Goal: Information Seeking & Learning: Learn about a topic

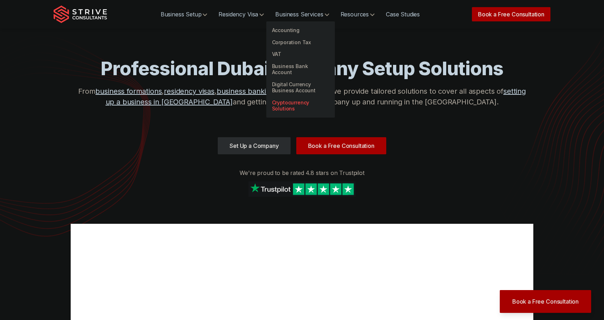
click at [299, 97] on link "Cryptocurrency Solutions" at bounding box center [300, 106] width 69 height 18
click at [307, 99] on link "Cryptocurrency Solutions" at bounding box center [300, 106] width 69 height 18
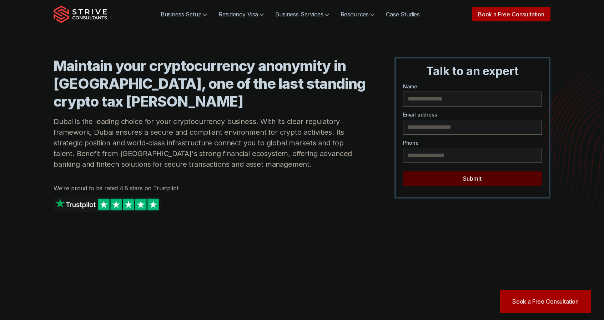
click at [227, 172] on div "Maintain your cryptocurrency anonymity in [GEOGRAPHIC_DATA], one of the last st…" at bounding box center [210, 142] width 312 height 170
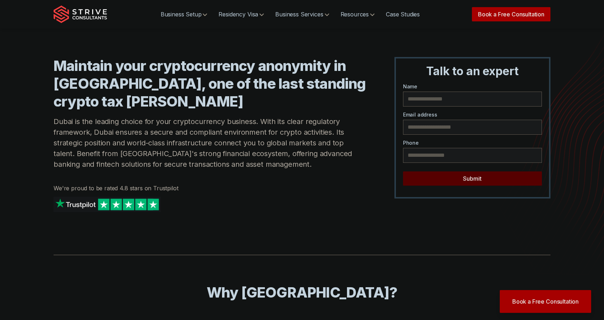
click at [44, 116] on section "Maintain your cryptocurrency anonymity in [GEOGRAPHIC_DATA], one of the last st…" at bounding box center [302, 113] width 604 height 227
